Goal: Use online tool/utility: Utilize a website feature to perform a specific function

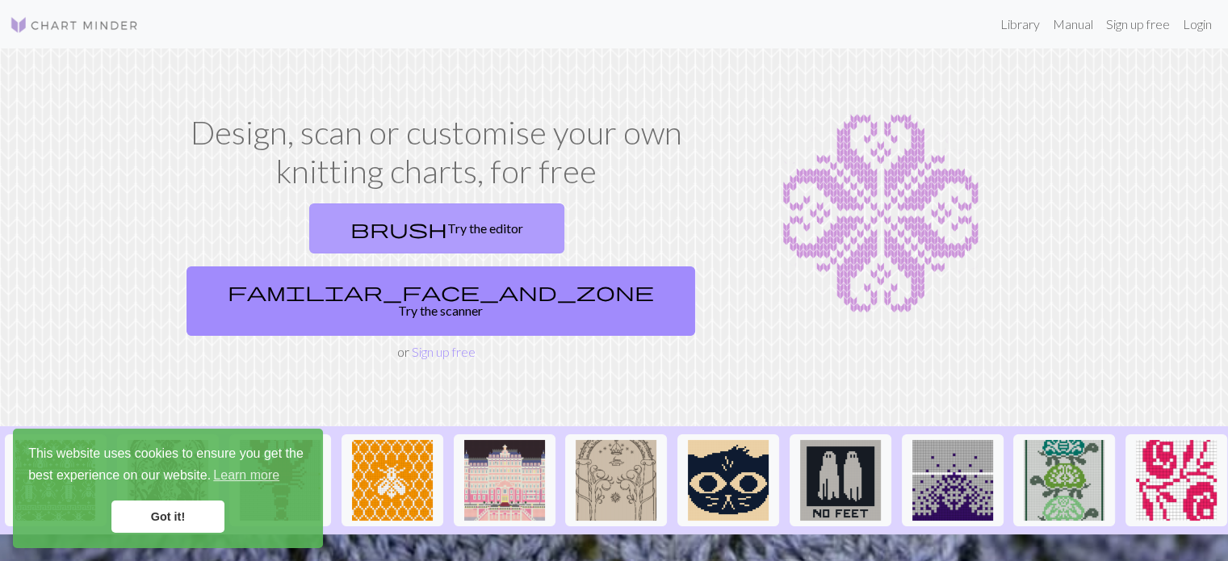
click at [317, 210] on link "brush Try the editor" at bounding box center [436, 228] width 255 height 50
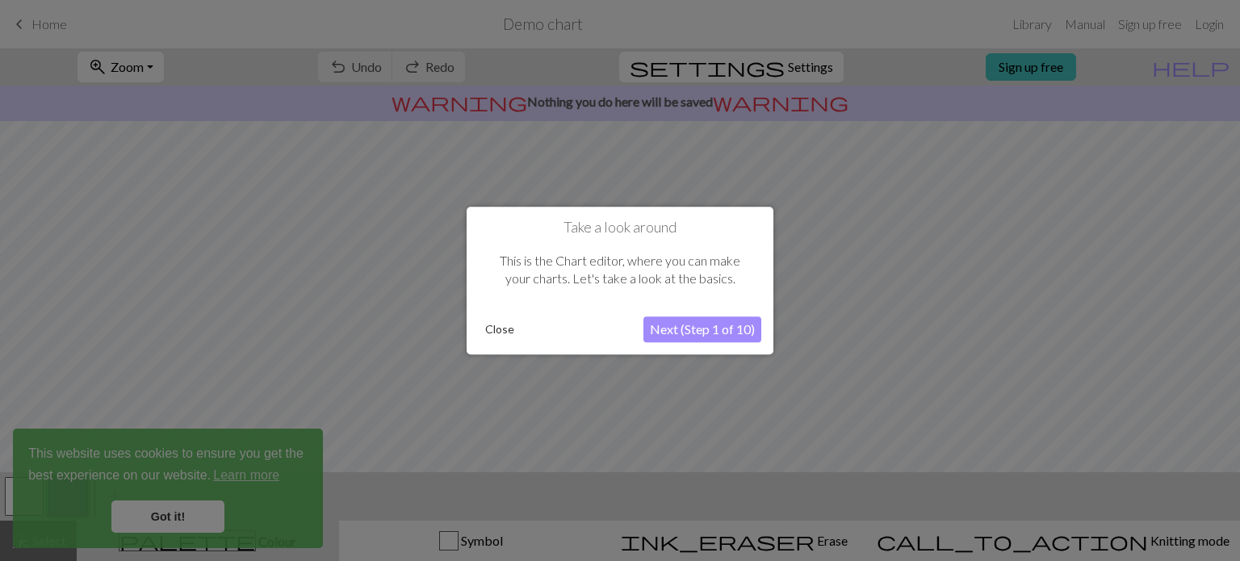
click at [673, 329] on button "Next (Step 1 of 10)" at bounding box center [702, 329] width 118 height 26
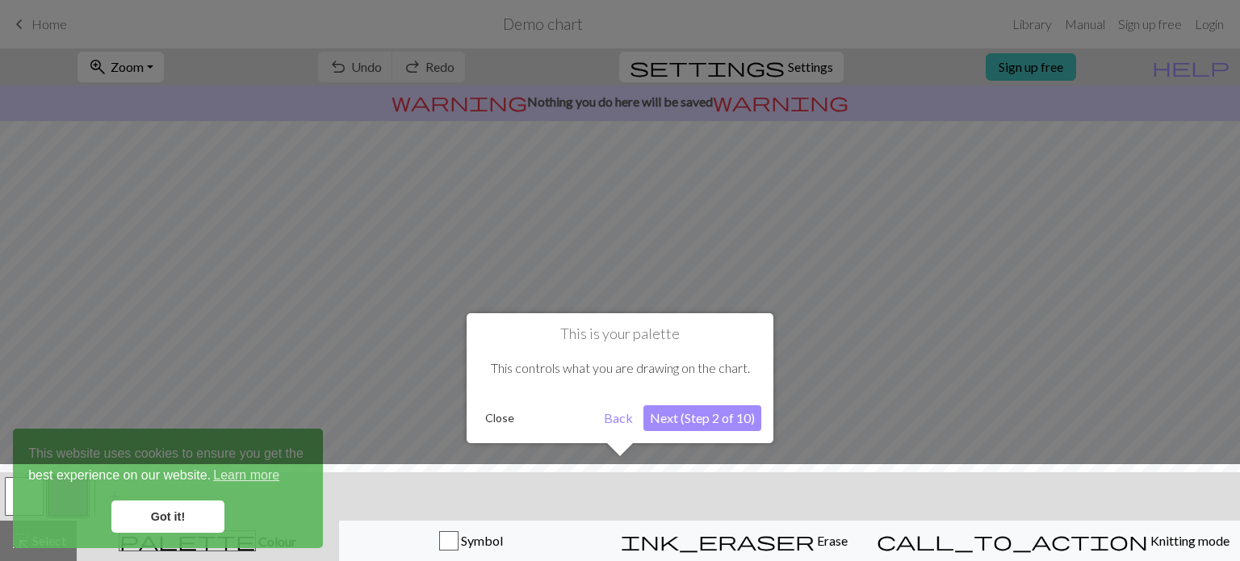
click at [717, 422] on button "Next (Step 2 of 10)" at bounding box center [702, 418] width 118 height 26
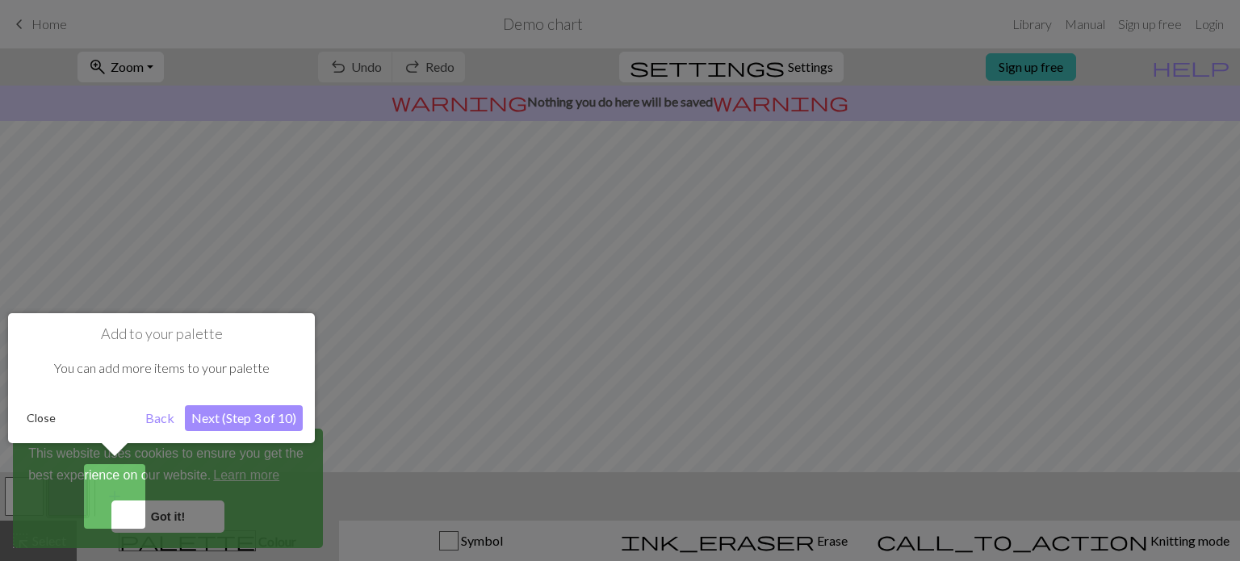
click at [156, 424] on button "Back" at bounding box center [160, 418] width 42 height 26
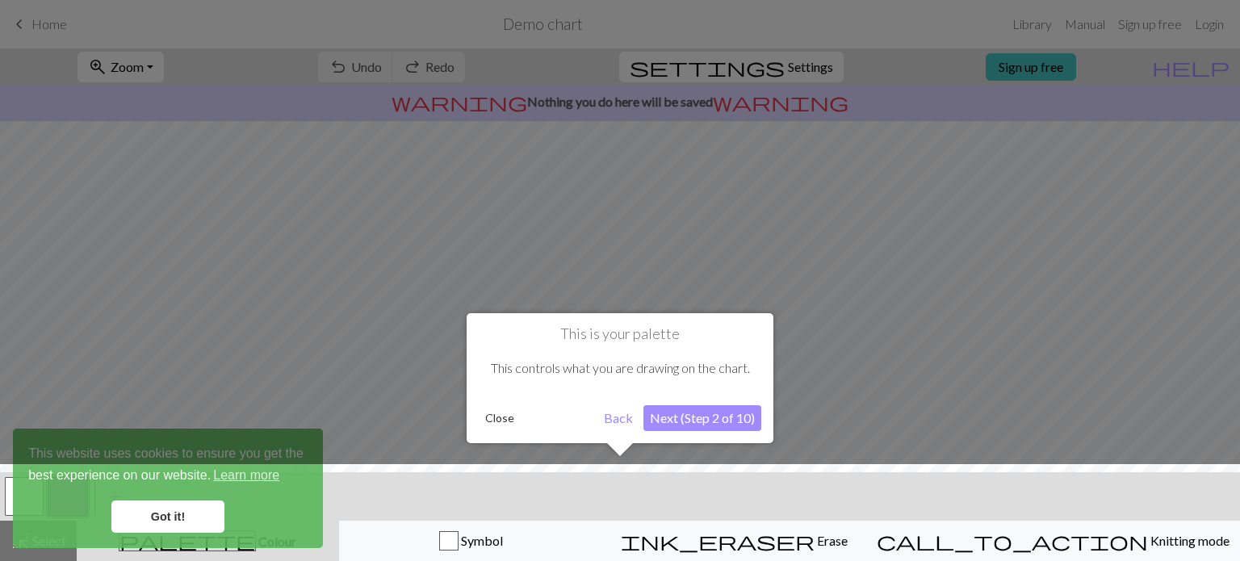
click at [507, 420] on button "Close" at bounding box center [500, 418] width 42 height 24
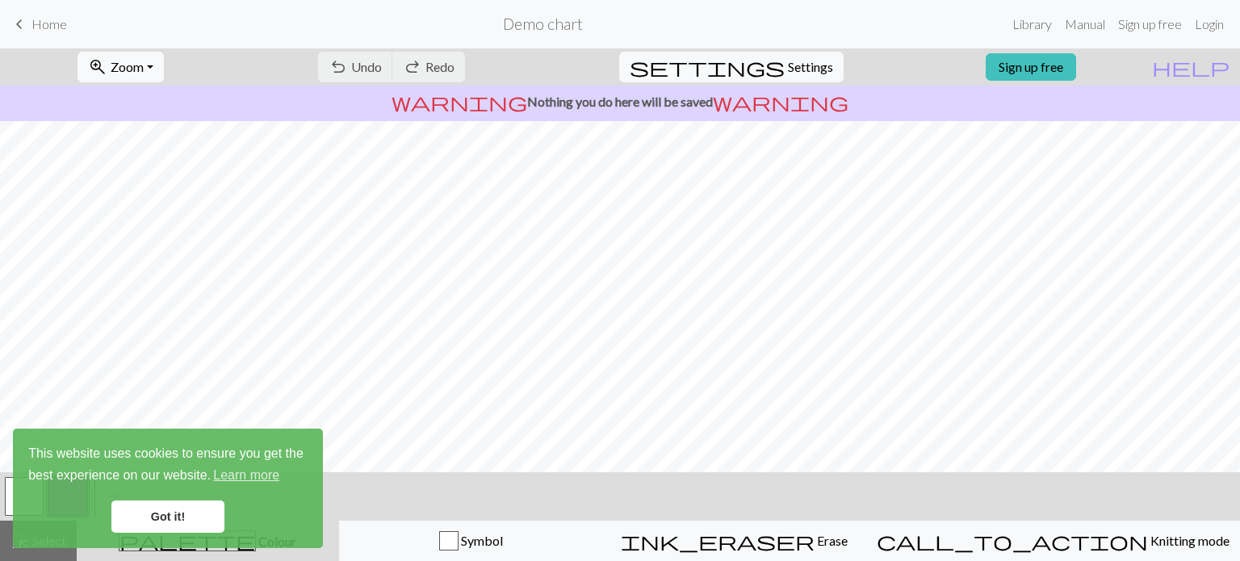
click at [164, 515] on link "Got it!" at bounding box center [167, 516] width 113 height 32
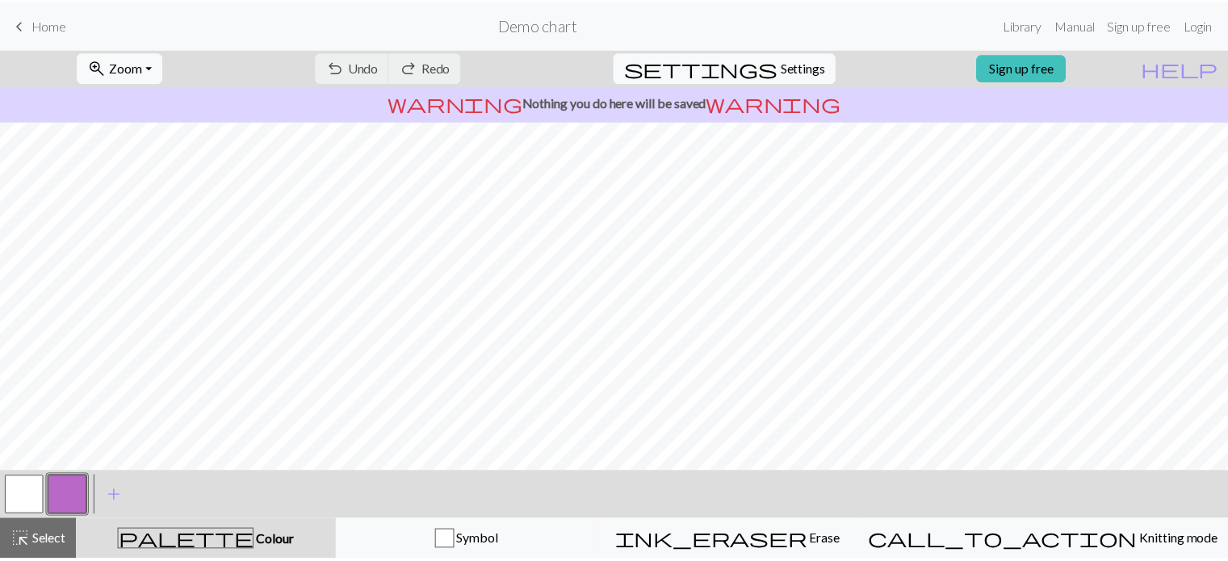
scroll to position [62, 0]
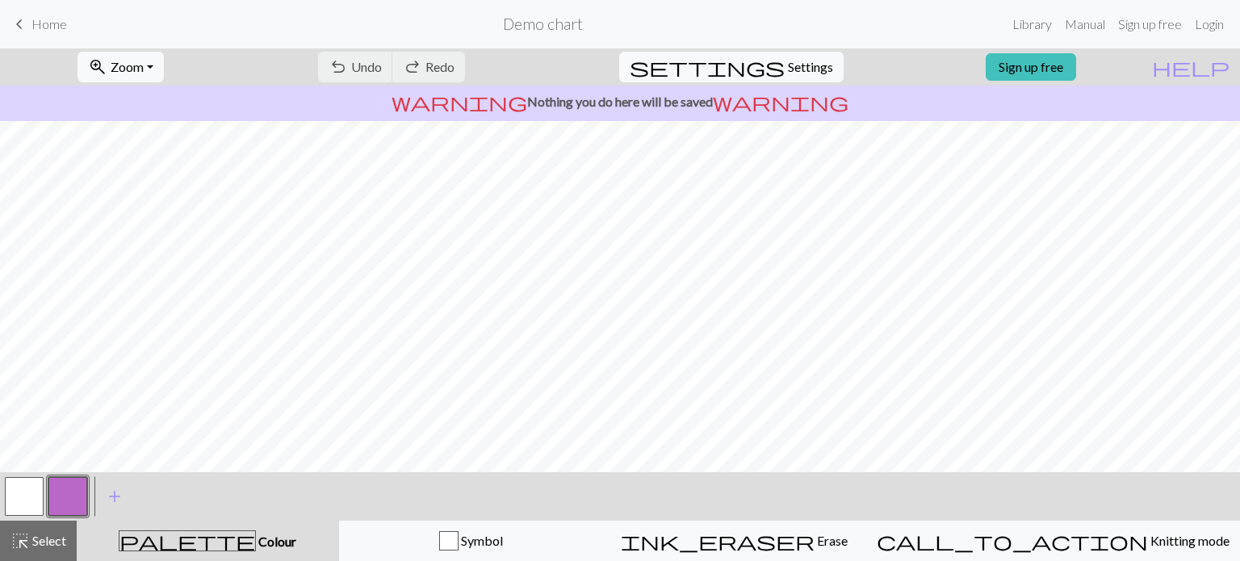
click at [38, 19] on span "Home" at bounding box center [49, 23] width 36 height 15
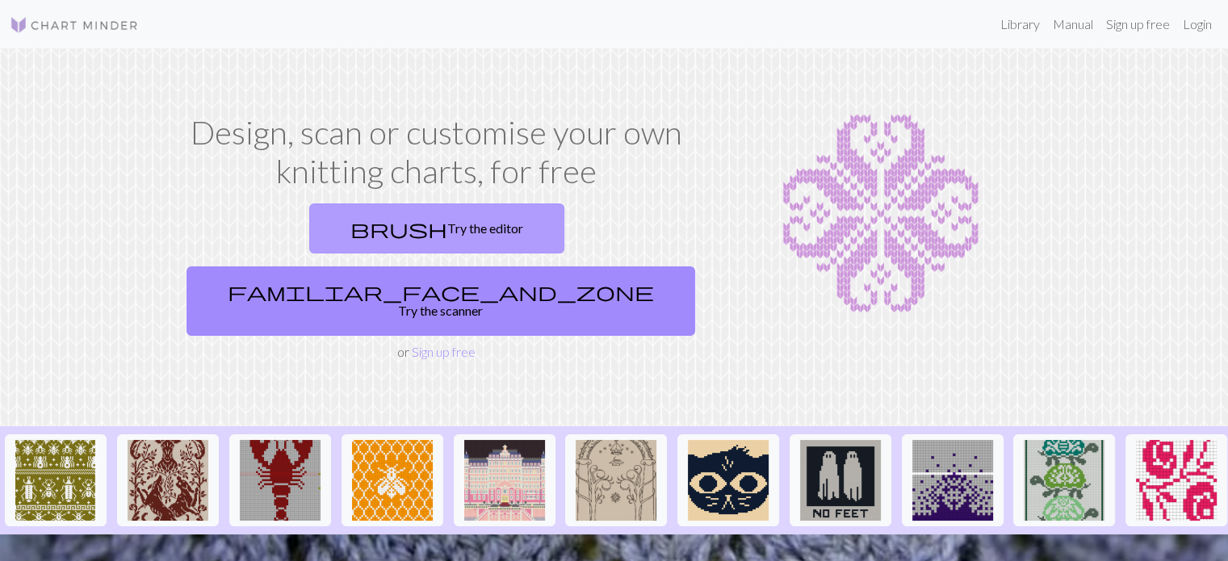
click at [354, 223] on link "brush Try the editor" at bounding box center [436, 228] width 255 height 50
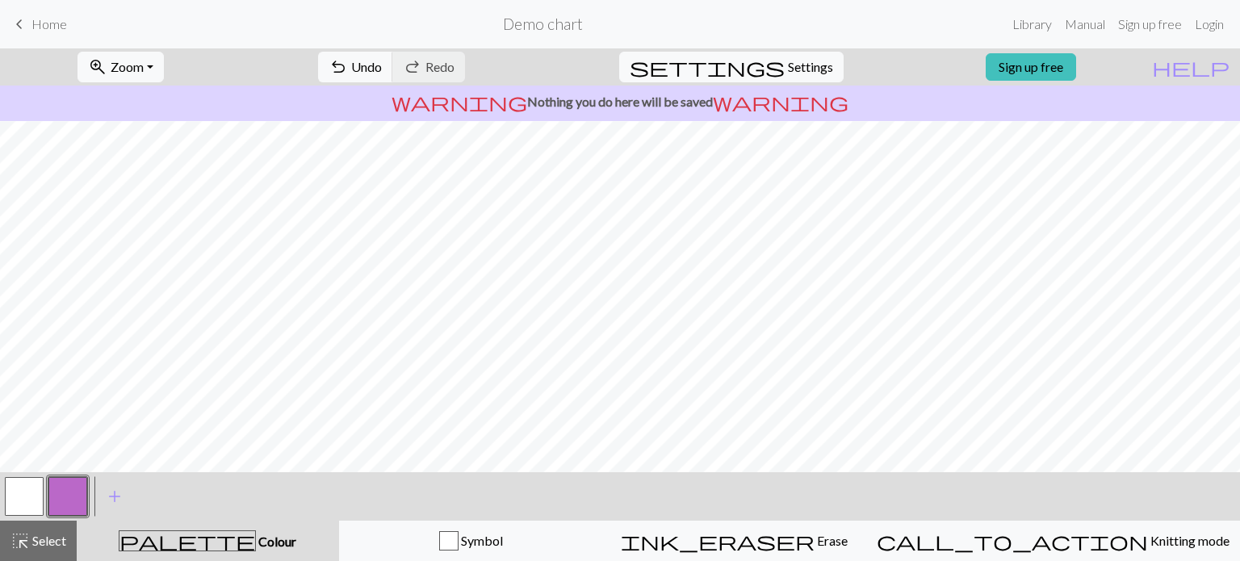
scroll to position [182, 0]
click at [132, 496] on button "add Add a colour" at bounding box center [114, 496] width 40 height 40
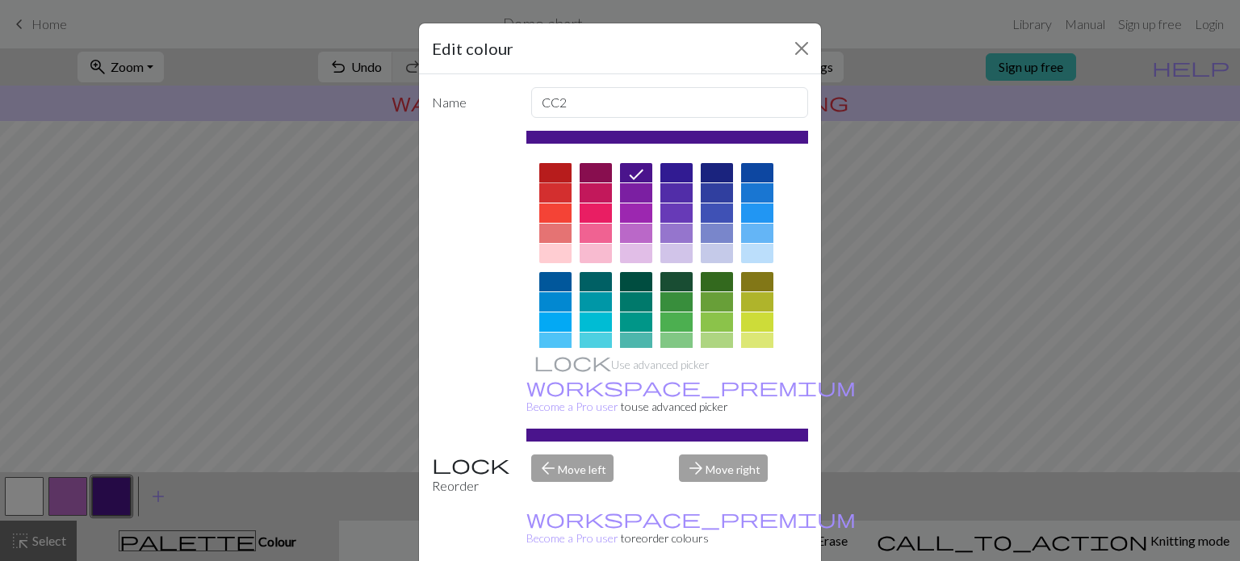
click at [553, 171] on div at bounding box center [555, 172] width 32 height 19
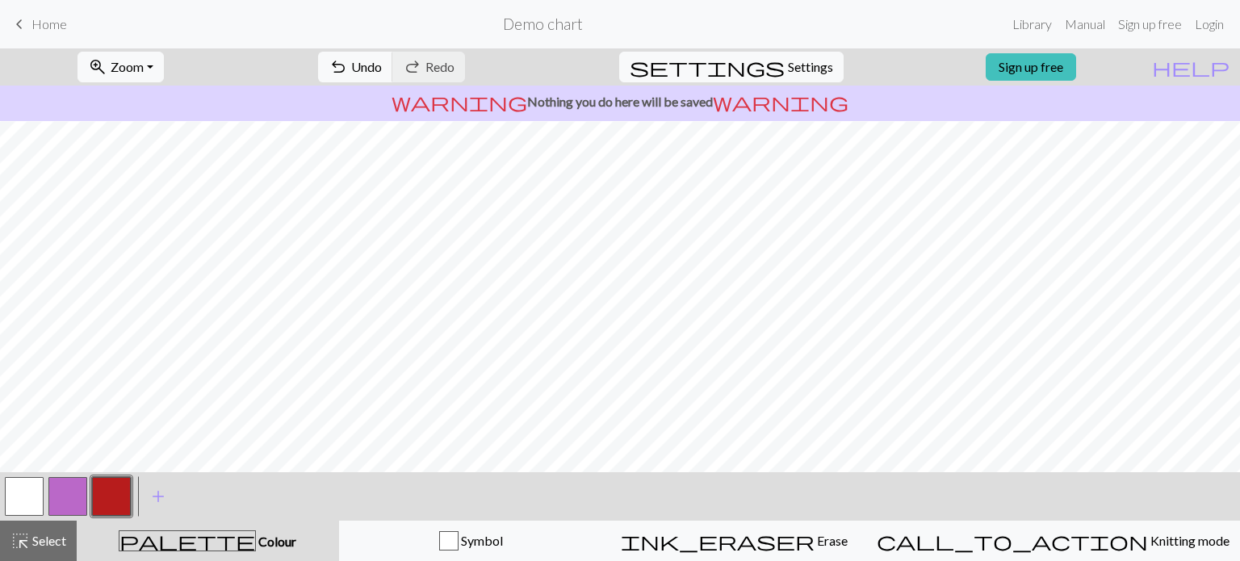
click at [69, 484] on button "button" at bounding box center [67, 496] width 39 height 39
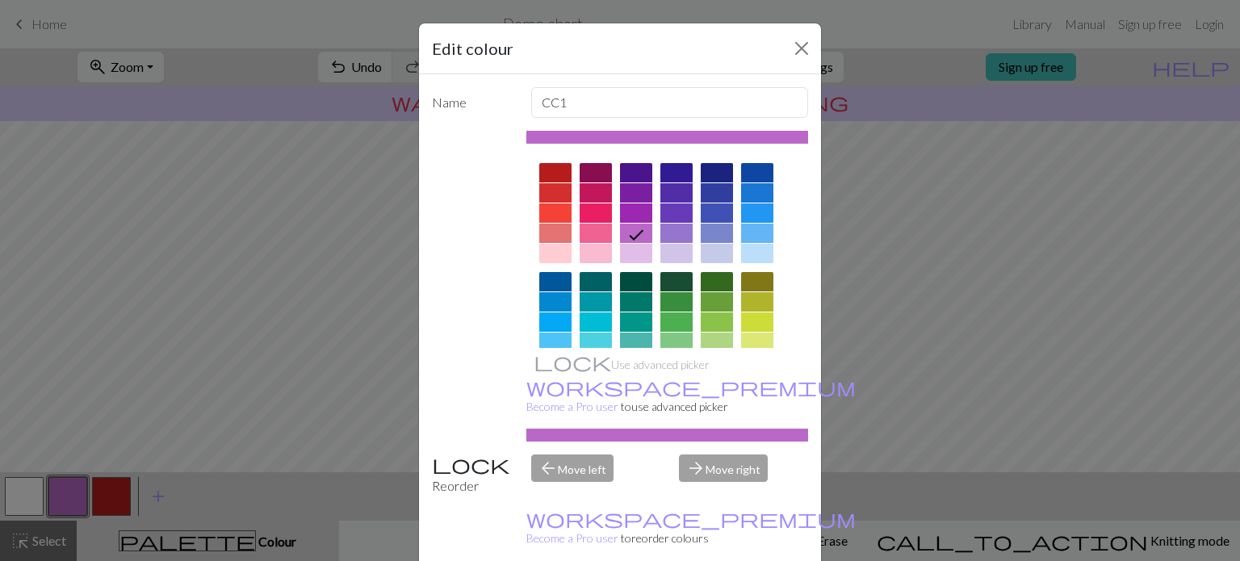
click at [676, 299] on div at bounding box center [676, 301] width 32 height 19
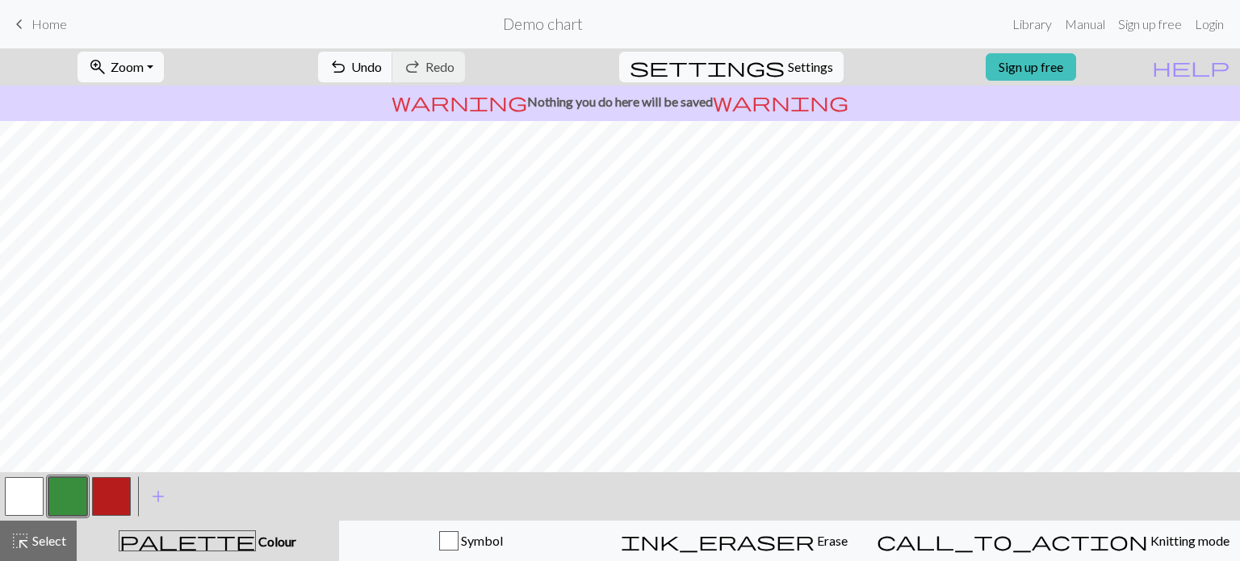
click at [32, 513] on button "button" at bounding box center [24, 496] width 39 height 39
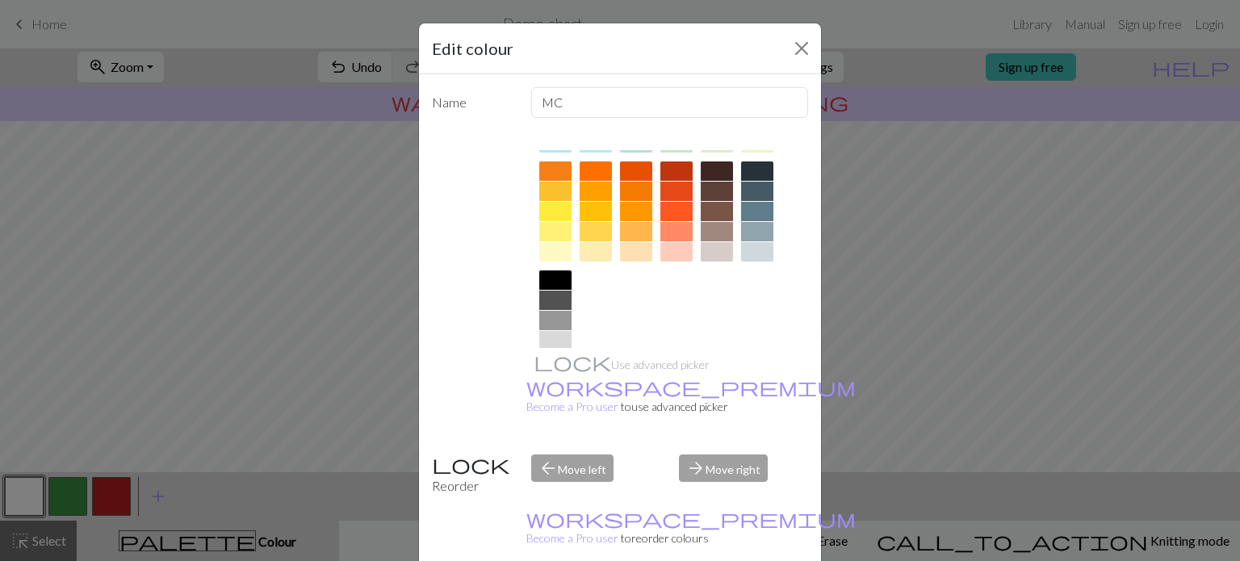
scroll to position [260, 0]
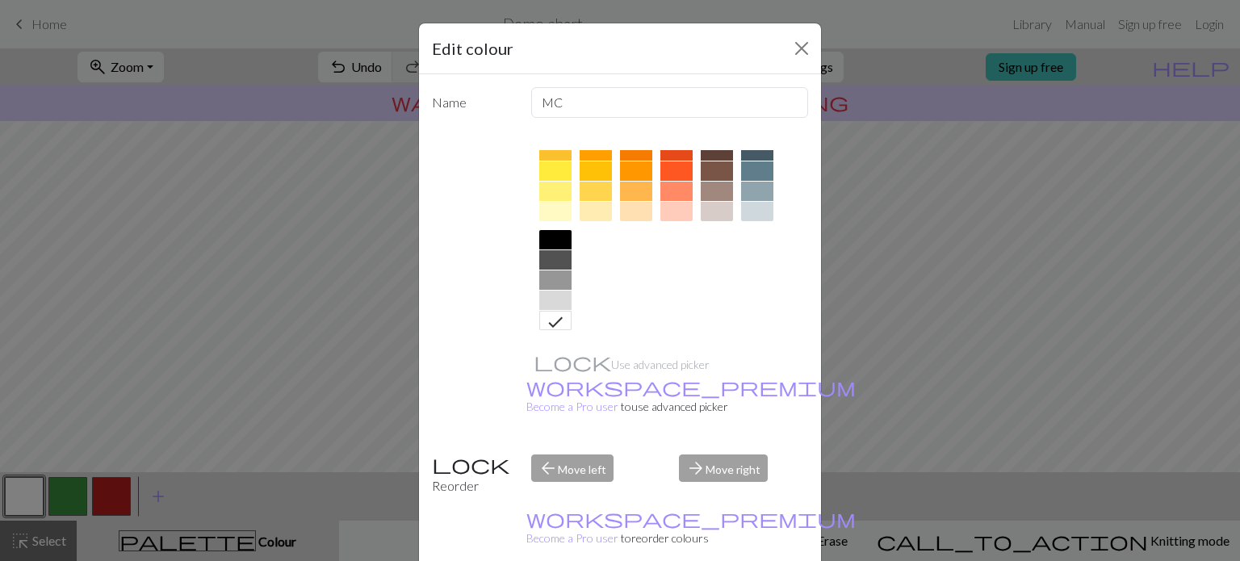
click at [545, 242] on div at bounding box center [555, 239] width 32 height 19
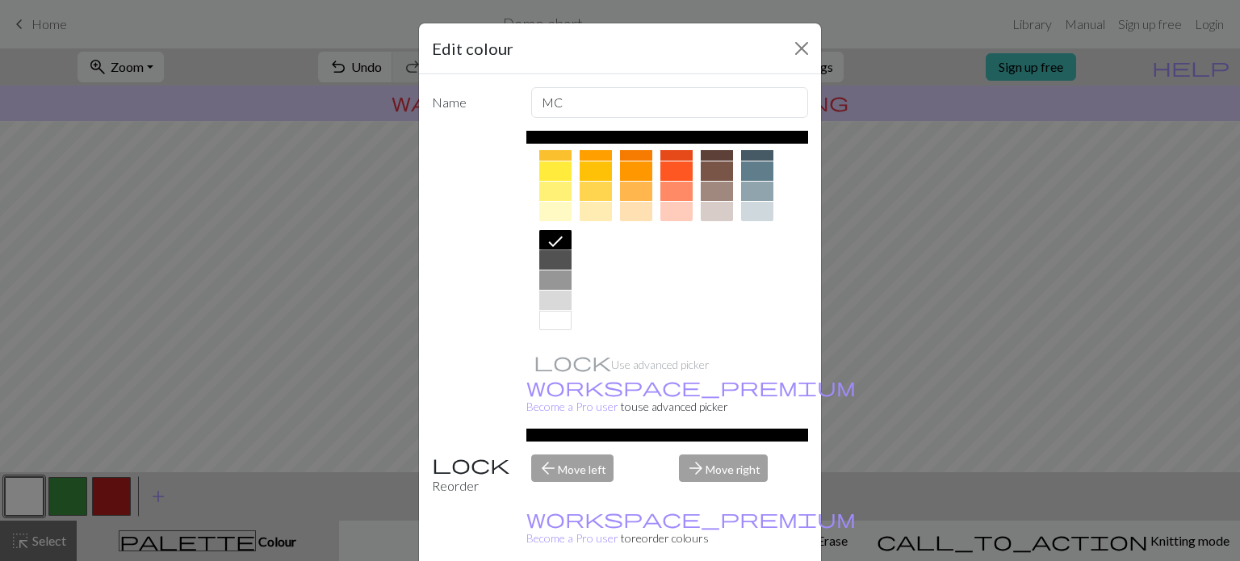
click at [545, 257] on div at bounding box center [555, 259] width 32 height 19
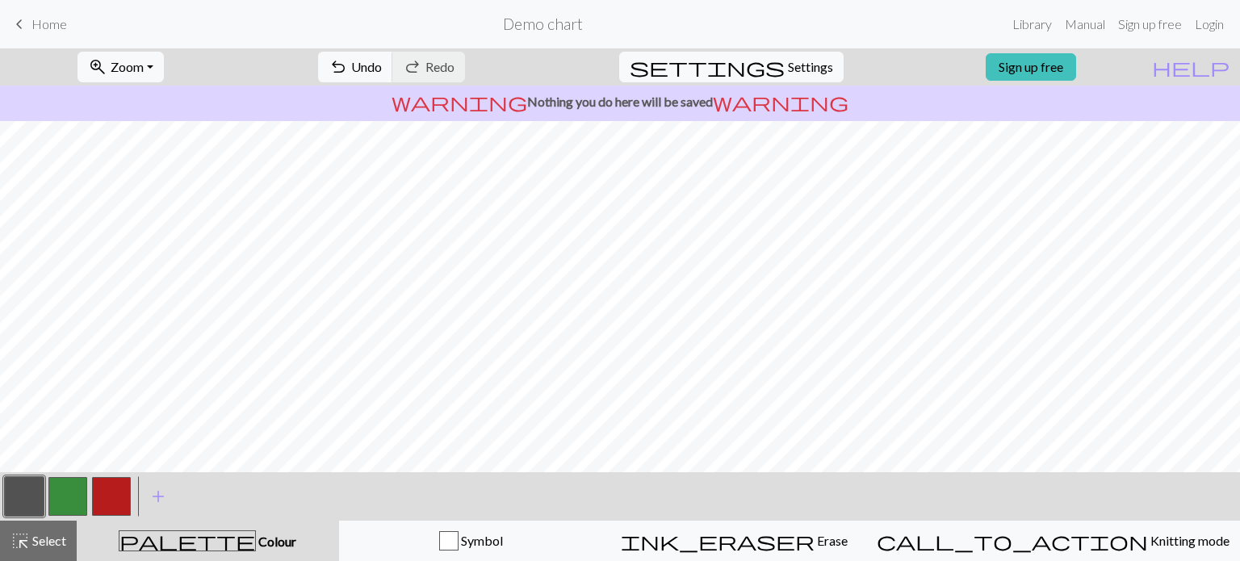
scroll to position [249, 0]
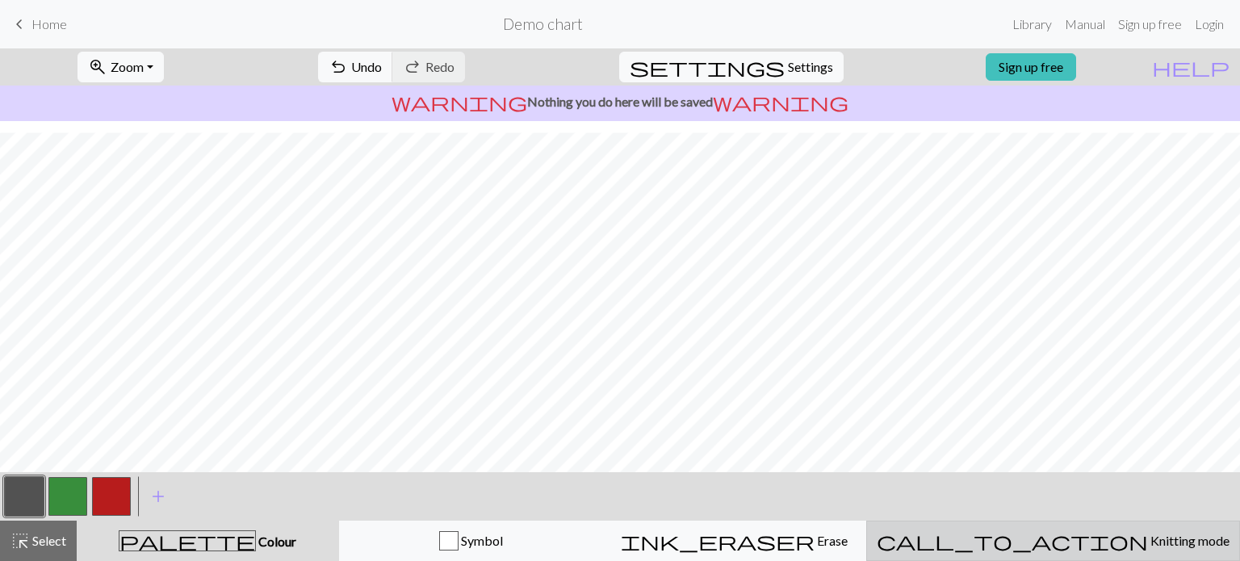
click at [1148, 542] on span "Knitting mode" at bounding box center [1189, 540] width 82 height 15
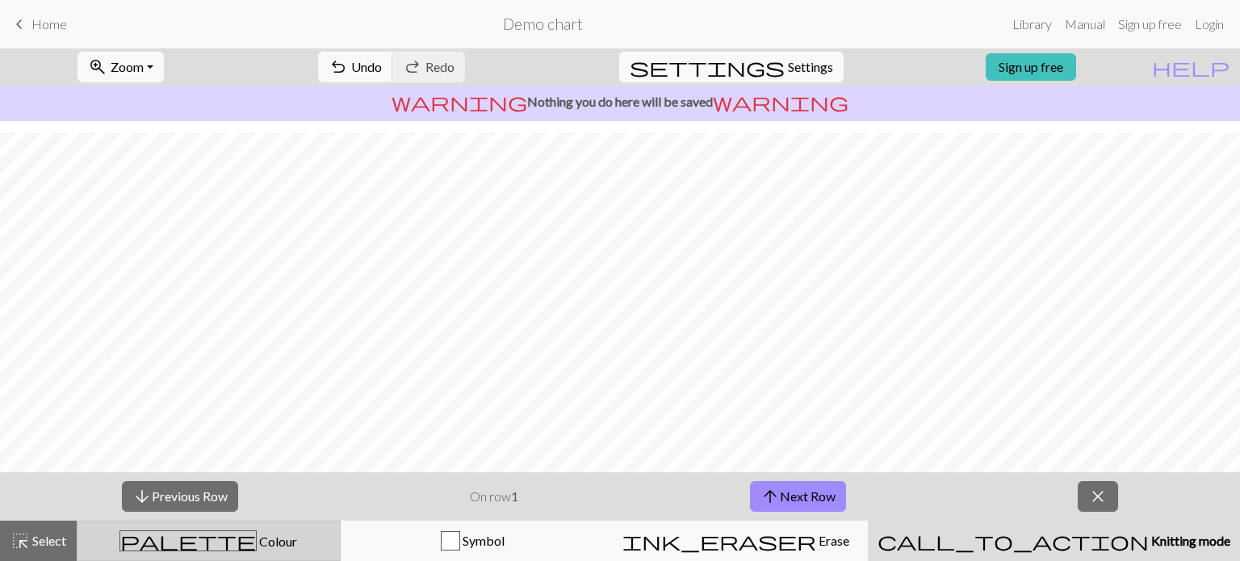
click at [330, 551] on button "palette Colour Colour" at bounding box center [209, 541] width 264 height 40
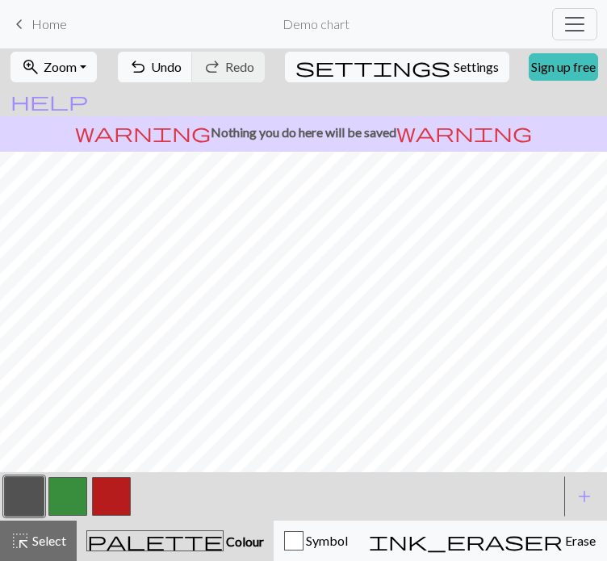
scroll to position [55, 0]
click at [102, 498] on button "button" at bounding box center [111, 496] width 39 height 39
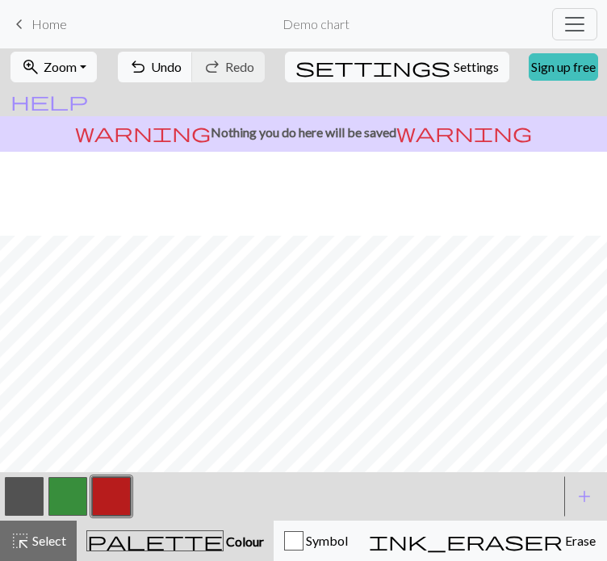
scroll to position [249, 0]
